Goal: Task Accomplishment & Management: Manage account settings

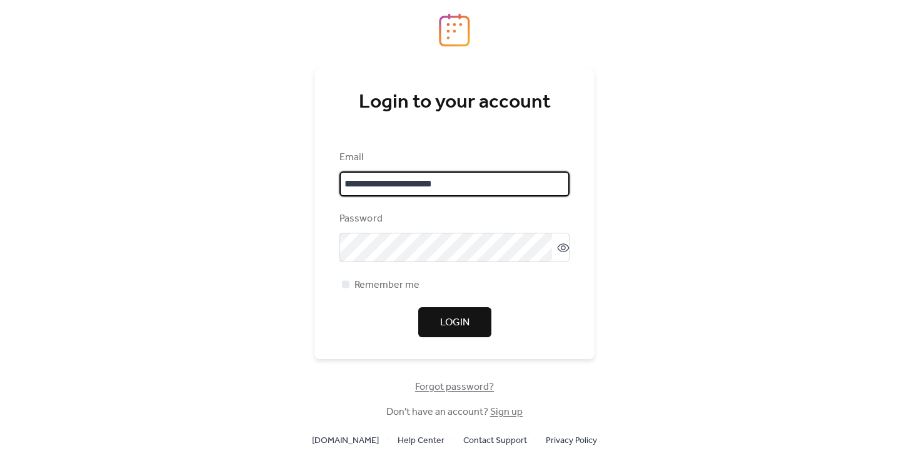
type input "**********"
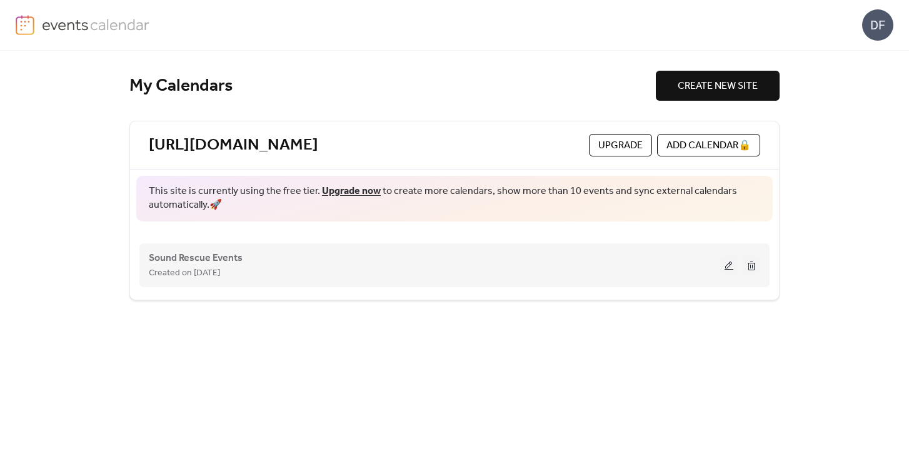
click at [253, 254] on div "Sound Rescue Events Created on [DATE]" at bounding box center [435, 265] width 572 height 30
click at [214, 261] on span "Sound Rescue Events" at bounding box center [196, 258] width 94 height 15
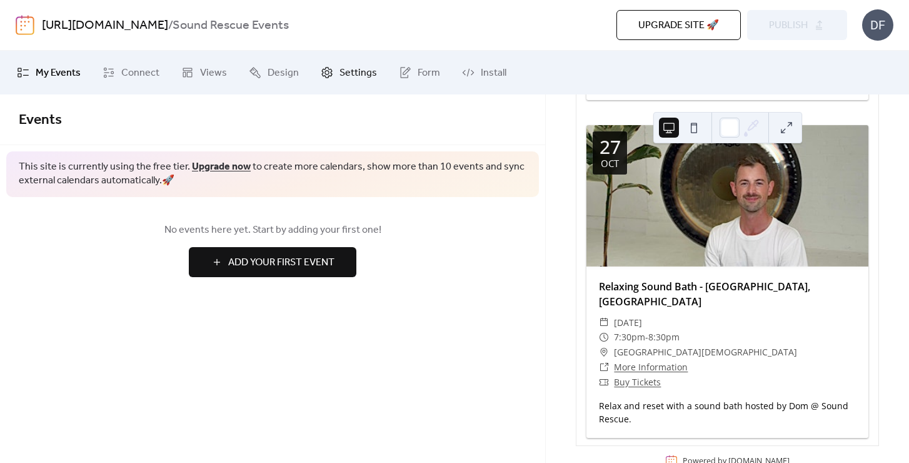
click at [328, 71] on icon at bounding box center [327, 72] width 11 height 11
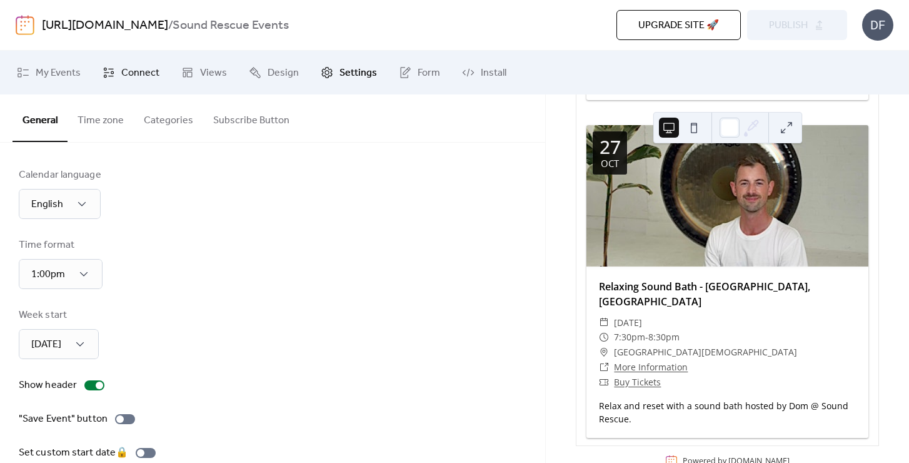
click at [128, 71] on span "Connect" at bounding box center [140, 73] width 38 height 15
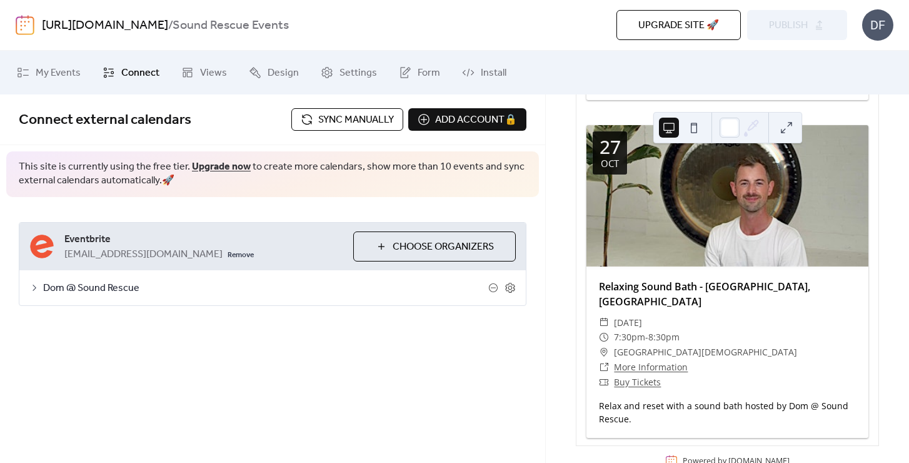
click at [358, 119] on span "Sync manually" at bounding box center [356, 120] width 76 height 15
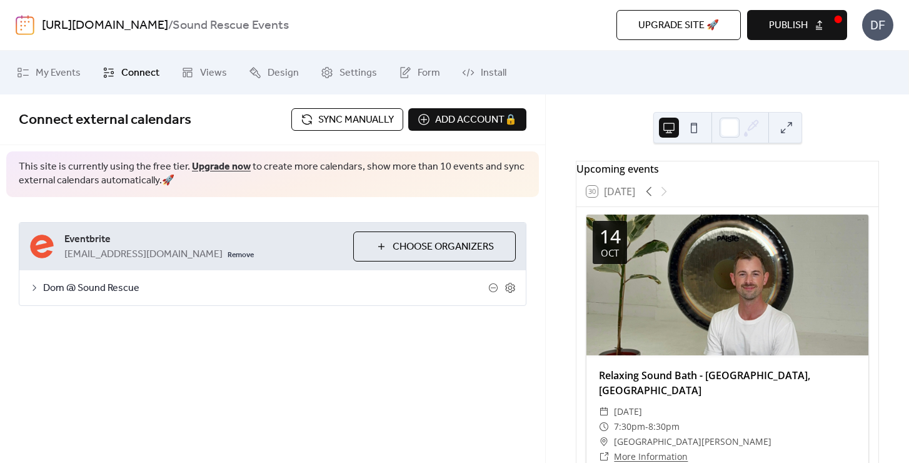
click at [784, 30] on span "Publish" at bounding box center [788, 25] width 39 height 15
